Goal: Task Accomplishment & Management: Manage account settings

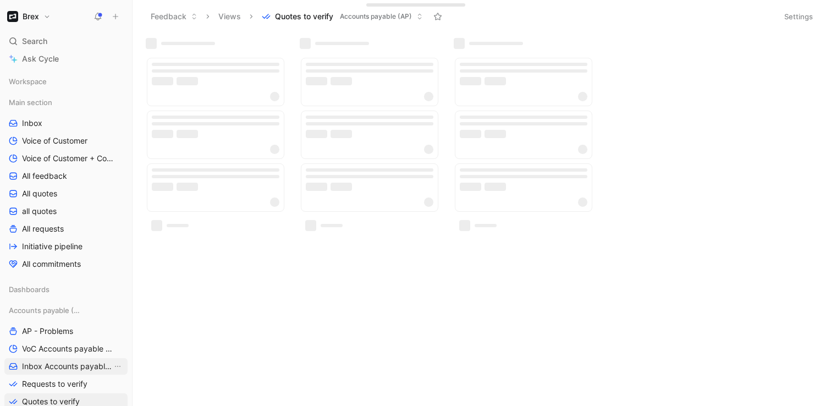
click at [70, 365] on span "Inbox Accounts payable (AP)" at bounding box center [67, 366] width 90 height 11
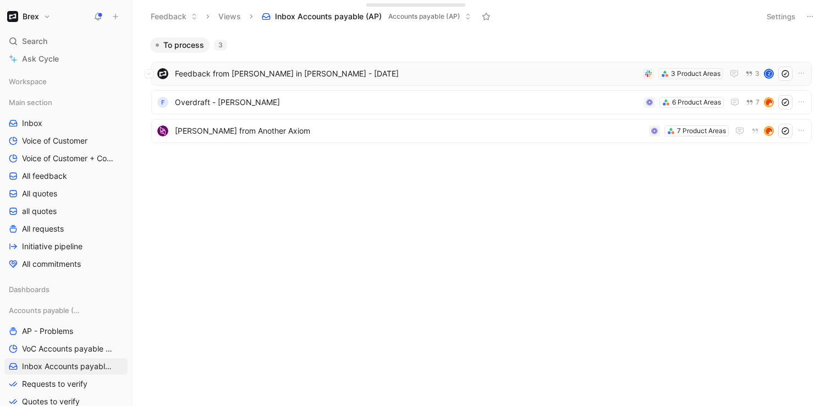
click at [571, 80] on span "Feedback from Emily Manashi in Slack - 8/12/2025" at bounding box center [407, 73] width 464 height 13
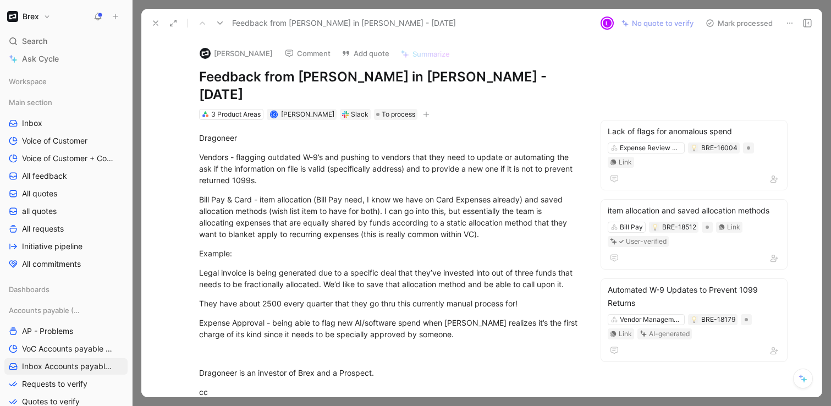
click at [155, 24] on use at bounding box center [155, 23] width 4 height 4
